Goal: Task Accomplishment & Management: Use online tool/utility

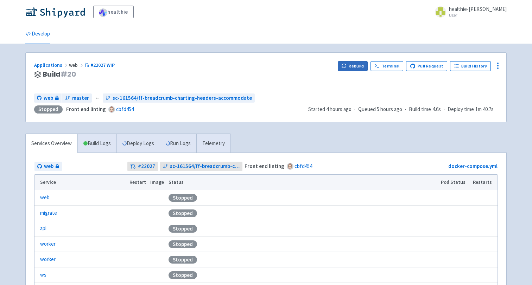
click at [364, 62] on button "Rebuild" at bounding box center [353, 66] width 30 height 10
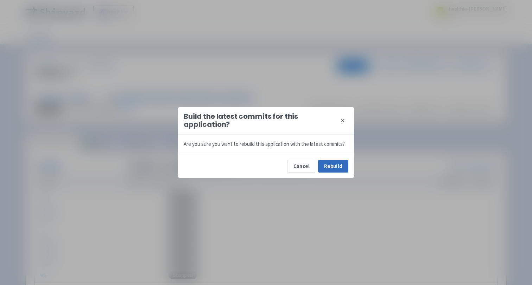
click at [332, 165] on button "Rebuild" at bounding box center [333, 166] width 30 height 13
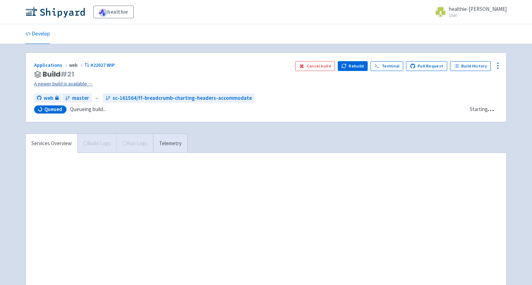
click at [79, 86] on link "A newer build is available →" at bounding box center [161, 84] width 255 height 8
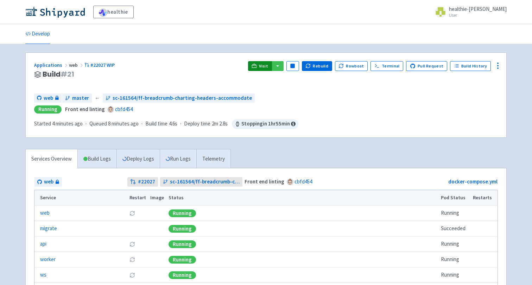
click at [267, 66] on span "Visit" at bounding box center [263, 66] width 9 height 6
